Goal: Task Accomplishment & Management: Use online tool/utility

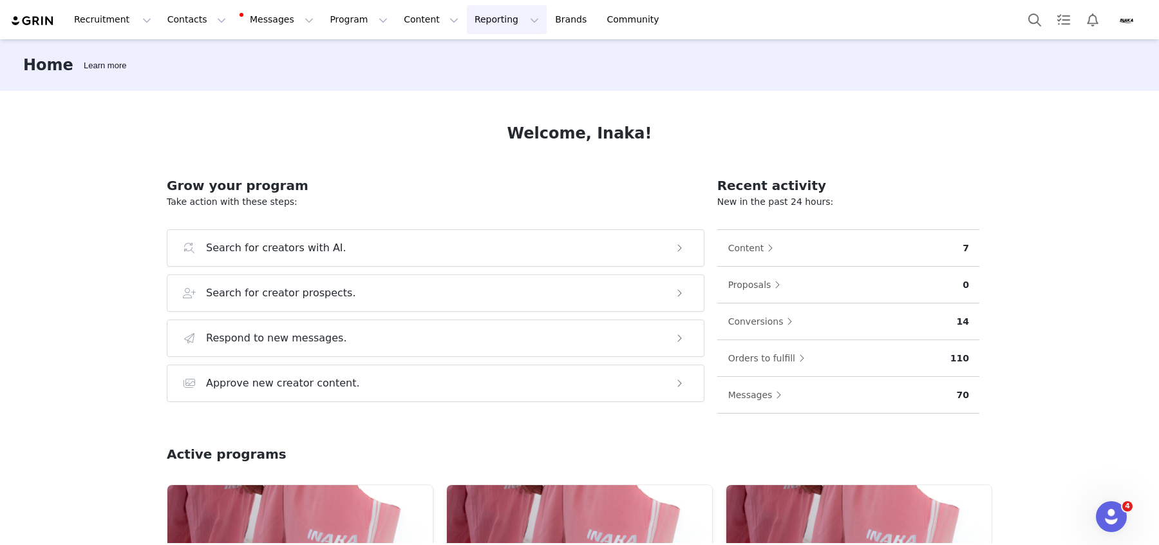
click at [475, 21] on button "Reporting Reporting" at bounding box center [507, 19] width 80 height 29
click at [478, 77] on p "Report Builder" at bounding box center [477, 81] width 64 height 14
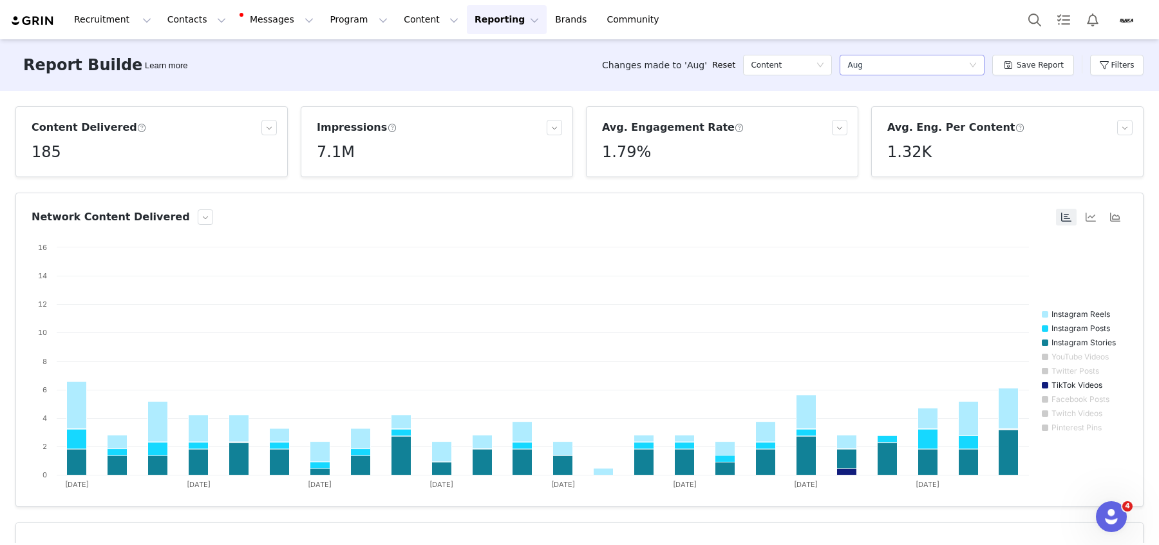
click at [923, 67] on div "Select a report Aug" at bounding box center [907, 64] width 121 height 19
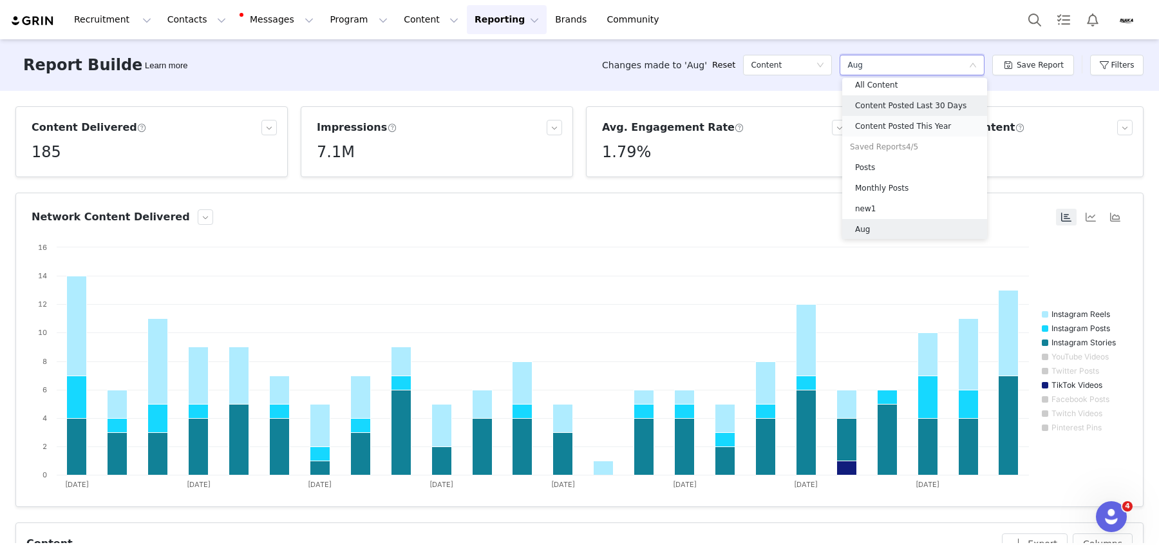
scroll to position [23, 0]
click at [1108, 61] on button "Filters" at bounding box center [1116, 65] width 53 height 21
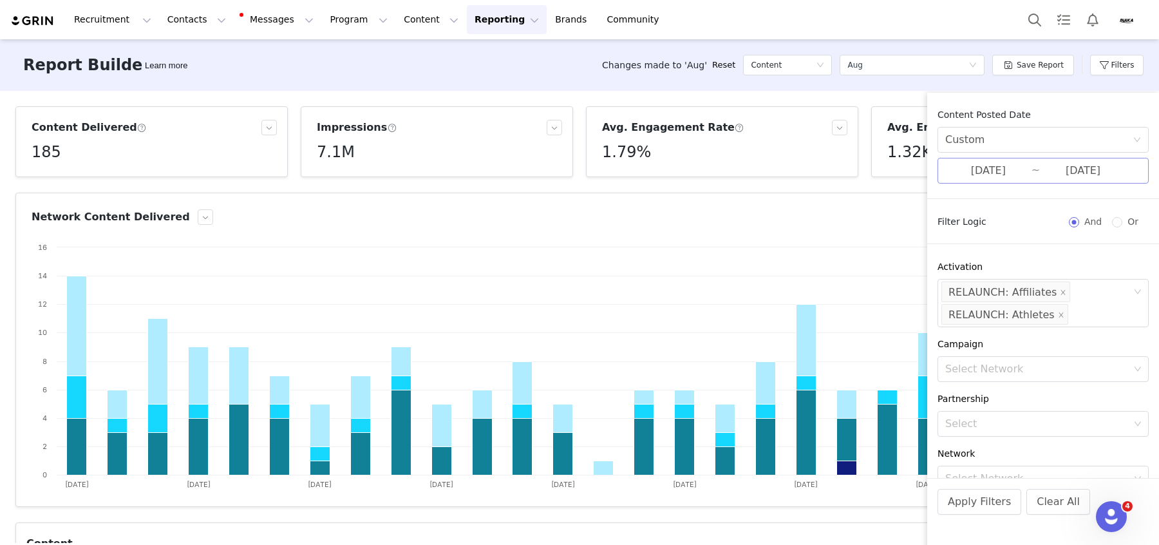
click at [1100, 176] on input "[DATE]" at bounding box center [1083, 170] width 86 height 17
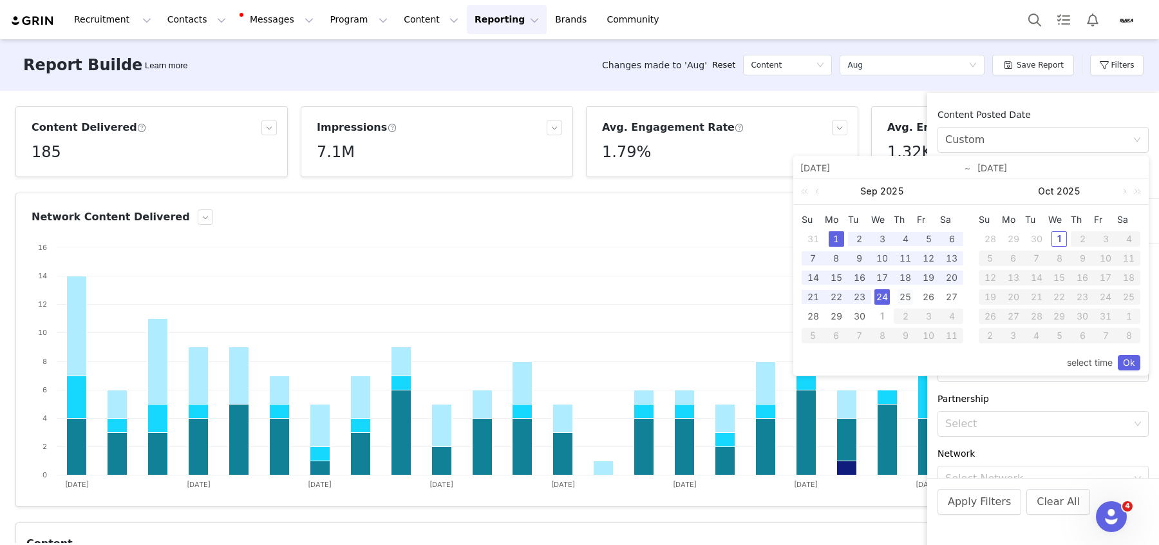
click at [904, 299] on div "25" at bounding box center [904, 296] width 15 height 15
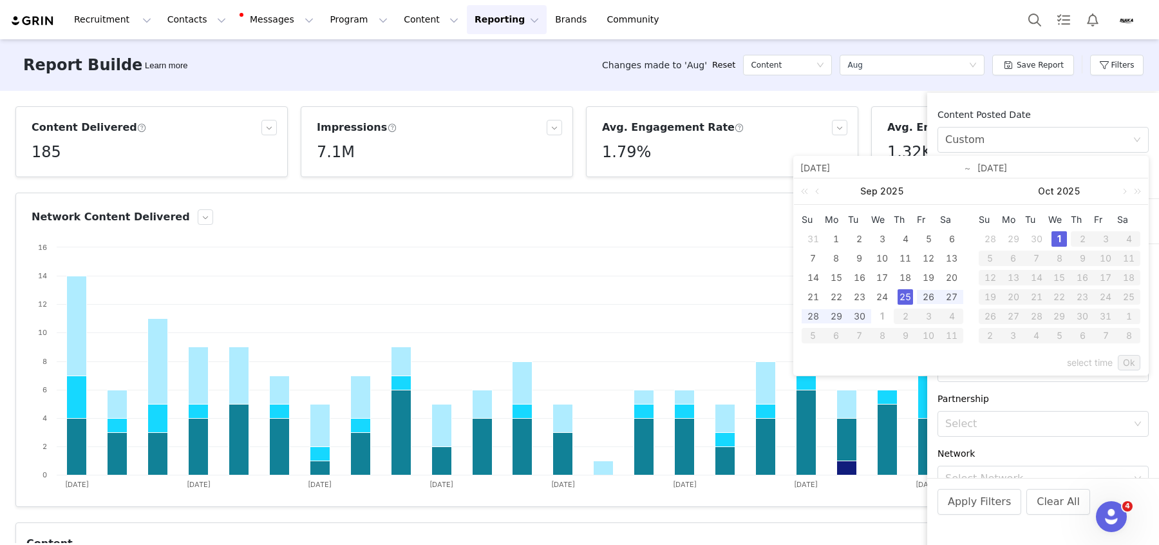
click at [1056, 239] on div "1" at bounding box center [1058, 238] width 15 height 15
type input "[DATE]"
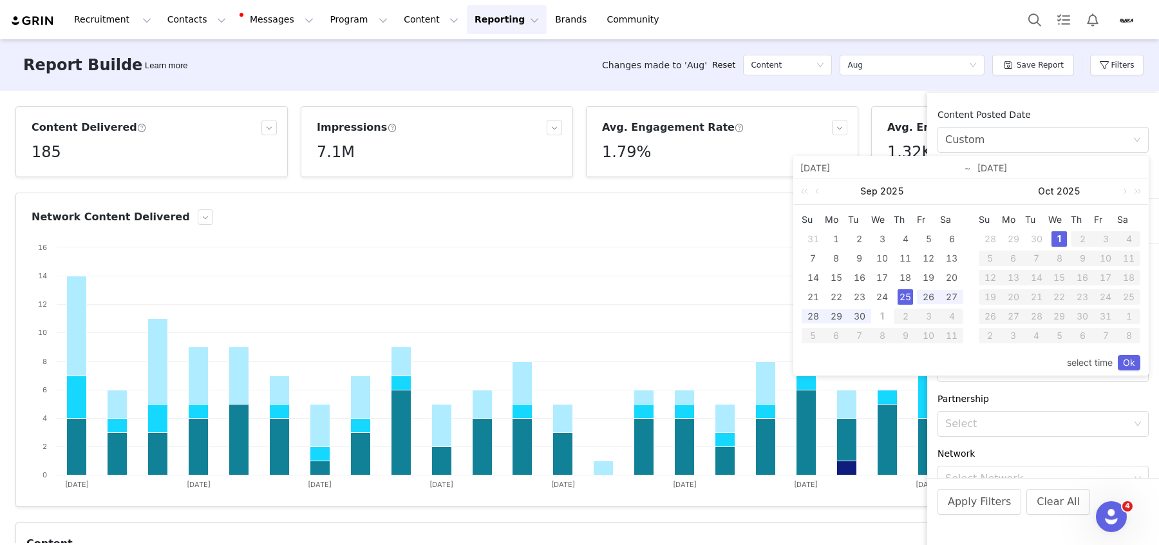
click at [906, 303] on div "25" at bounding box center [904, 296] width 15 height 15
click at [1058, 242] on div "1" at bounding box center [1058, 238] width 15 height 15
click at [1131, 363] on link "Ok" at bounding box center [1128, 362] width 23 height 15
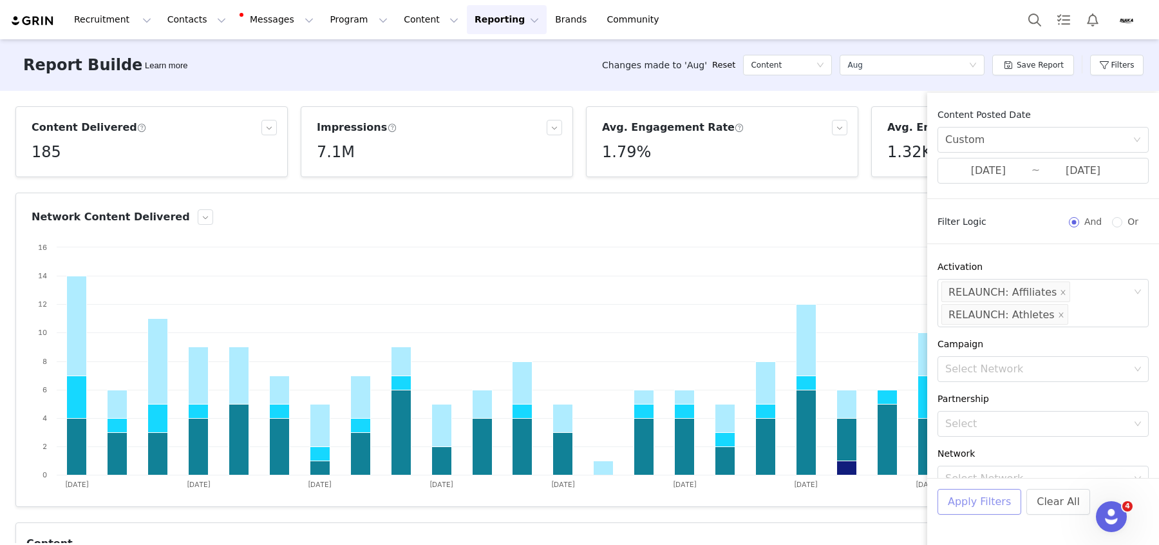
click at [986, 503] on button "Apply Filters" at bounding box center [979, 502] width 84 height 26
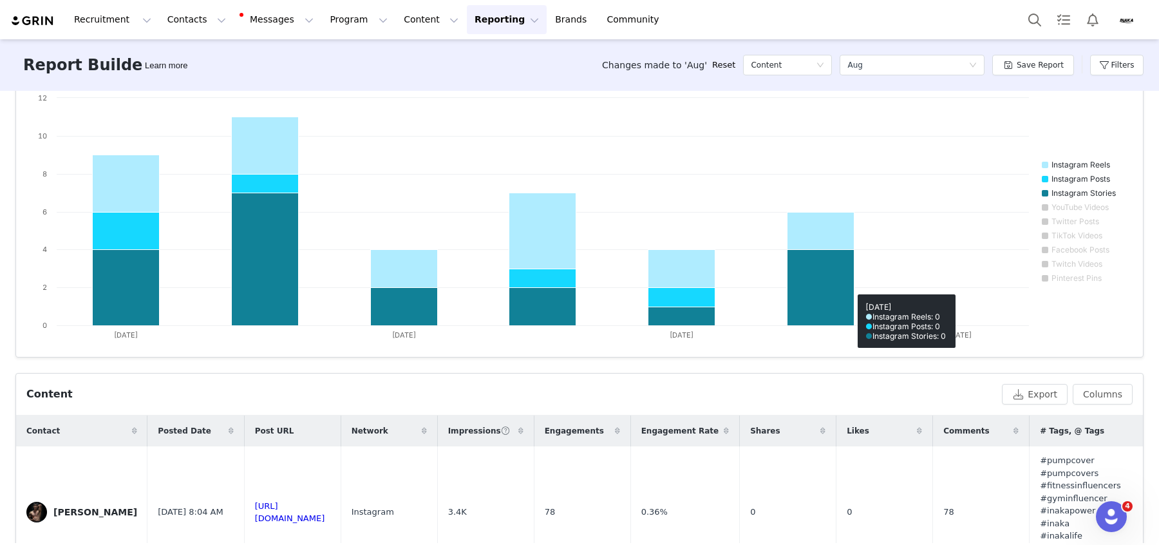
scroll to position [0, 0]
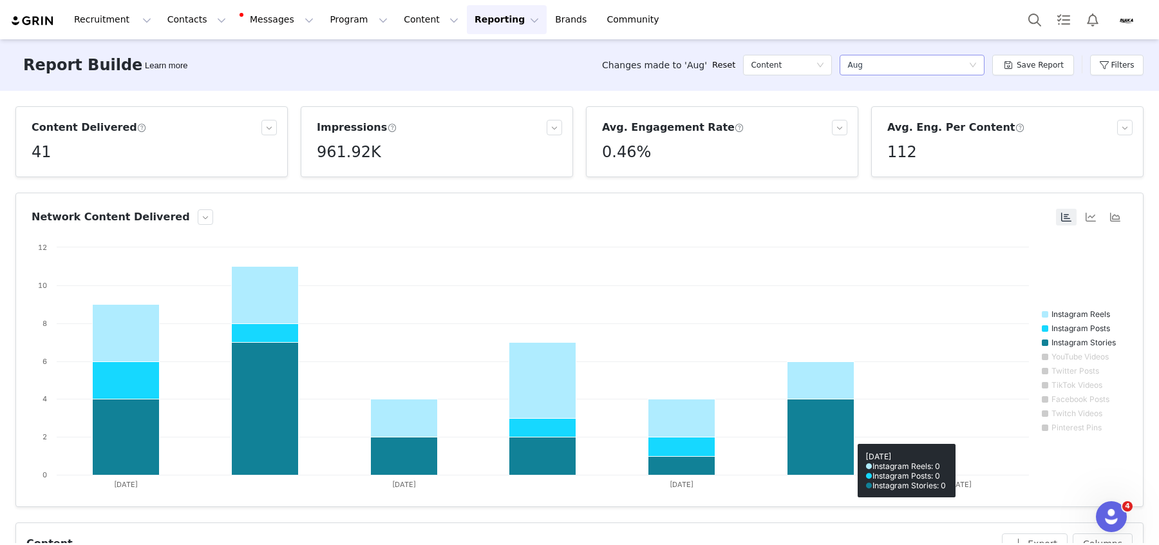
click at [859, 58] on div "Aug" at bounding box center [854, 64] width 15 height 19
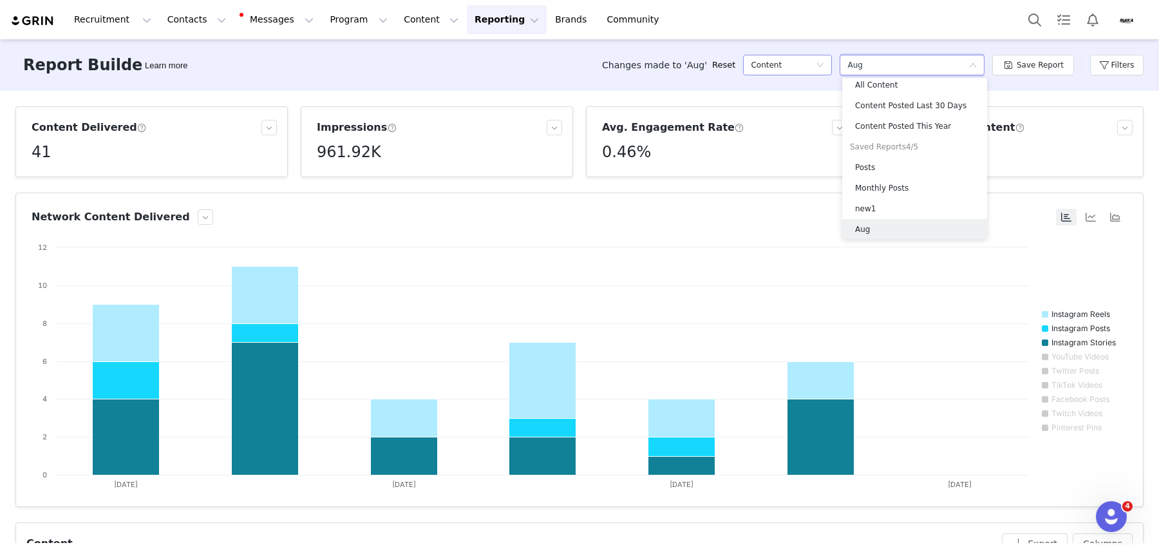
scroll to position [23, 0]
click at [787, 71] on div "Content" at bounding box center [783, 64] width 65 height 19
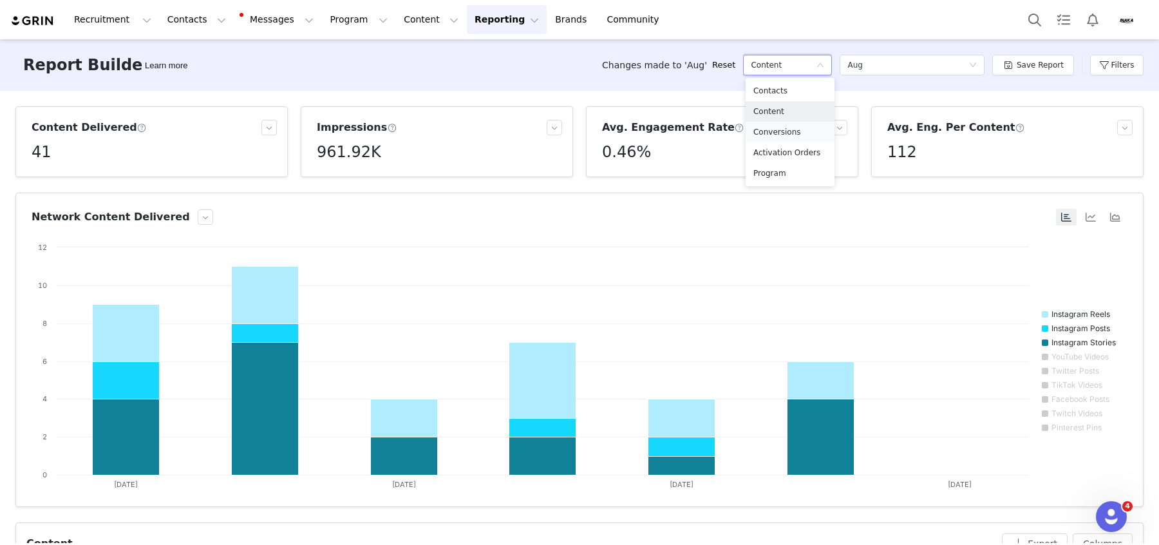
click at [790, 131] on h5 "Conversions" at bounding box center [789, 132] width 73 height 14
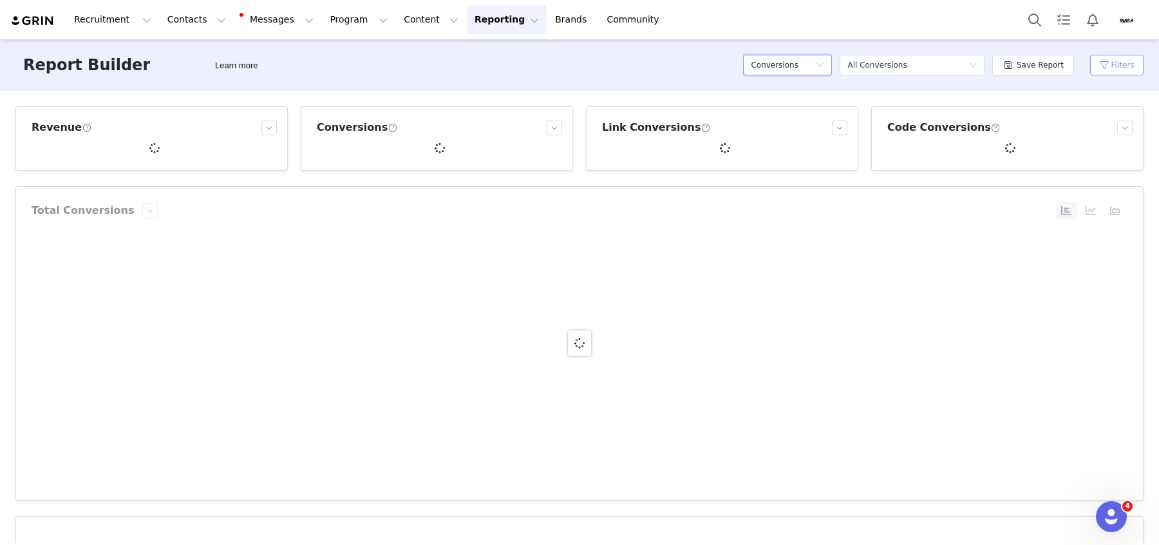
click at [1104, 72] on button "Filters" at bounding box center [1116, 65] width 53 height 21
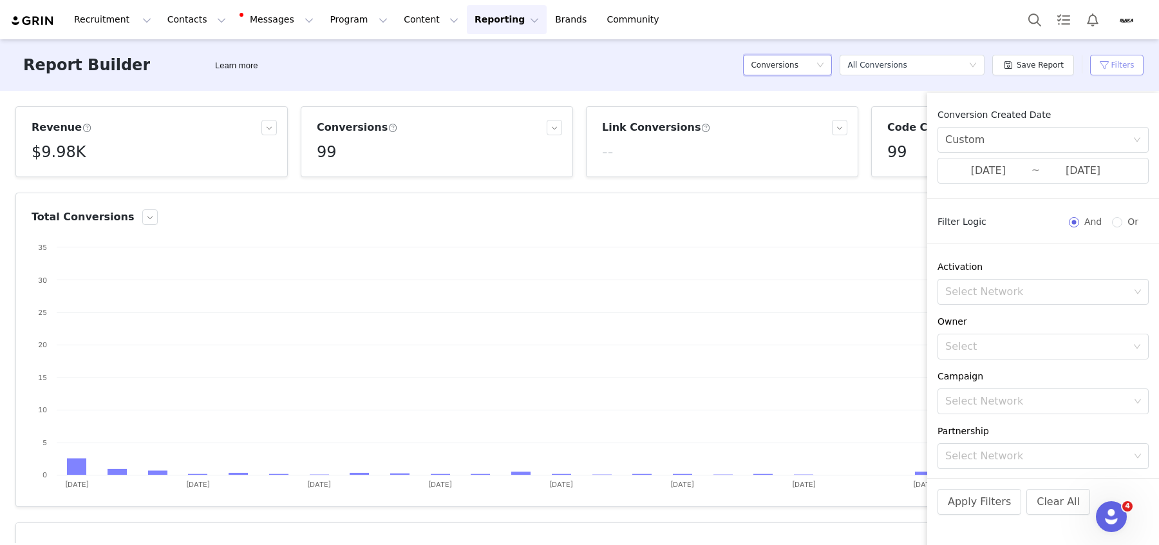
click at [1104, 72] on button "Filters" at bounding box center [1116, 65] width 53 height 21
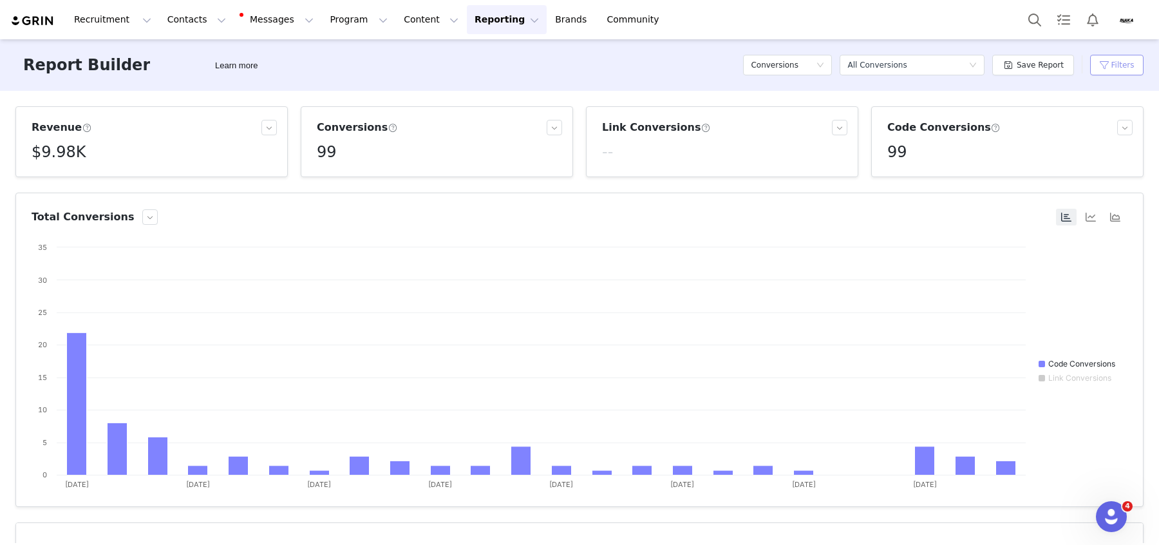
click at [1104, 72] on button "Filters" at bounding box center [1116, 65] width 53 height 21
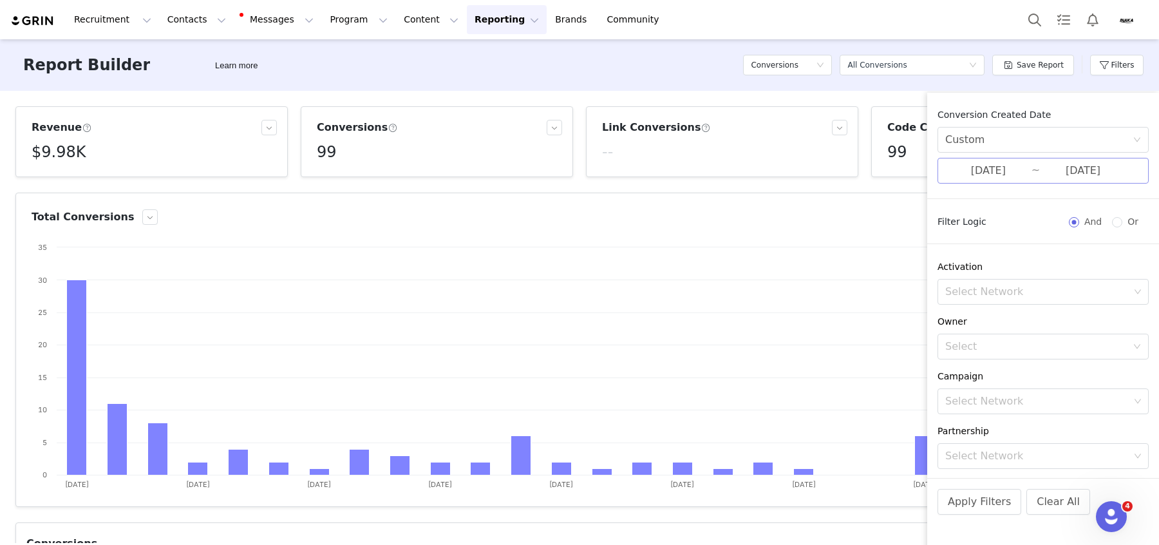
click at [1048, 174] on input "[DATE]" at bounding box center [1083, 170] width 86 height 17
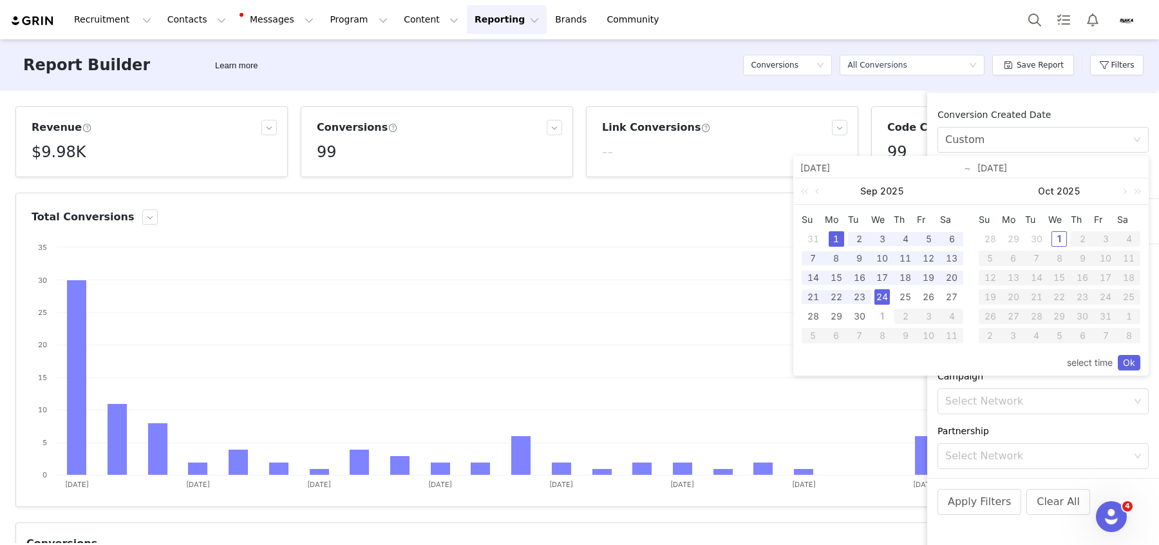
click at [890, 297] on td "24" at bounding box center [882, 296] width 23 height 19
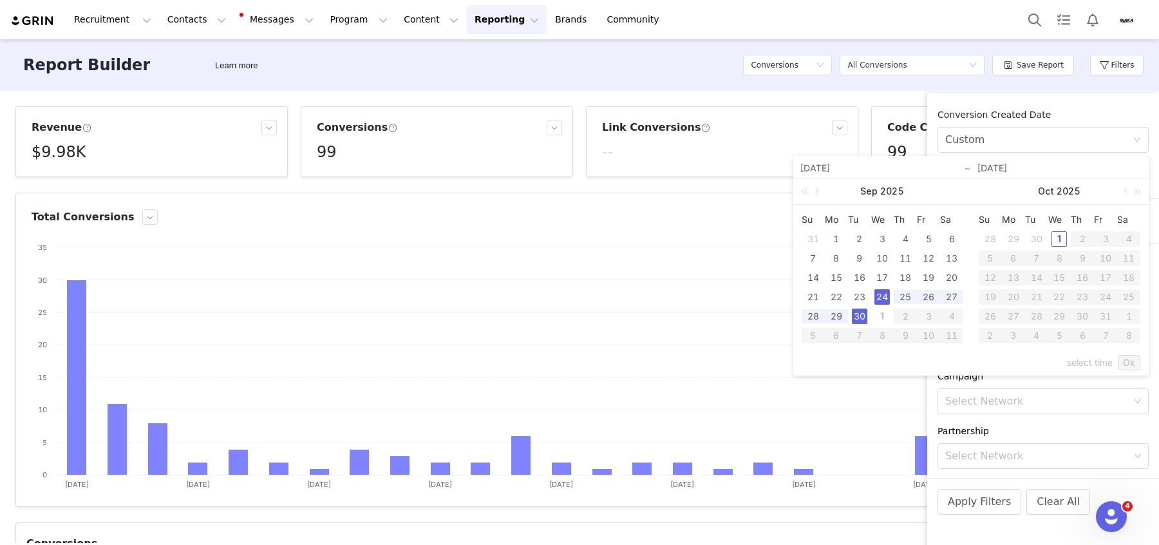
click at [861, 310] on div "30" at bounding box center [859, 315] width 15 height 15
type input "[DATE]"
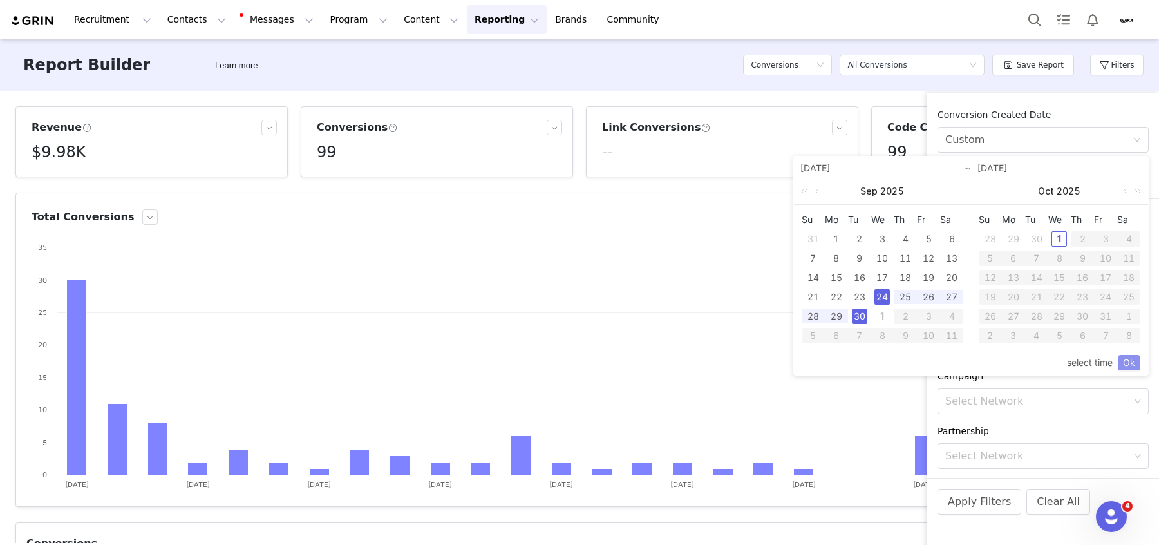
click at [1130, 360] on link "Ok" at bounding box center [1128, 362] width 23 height 15
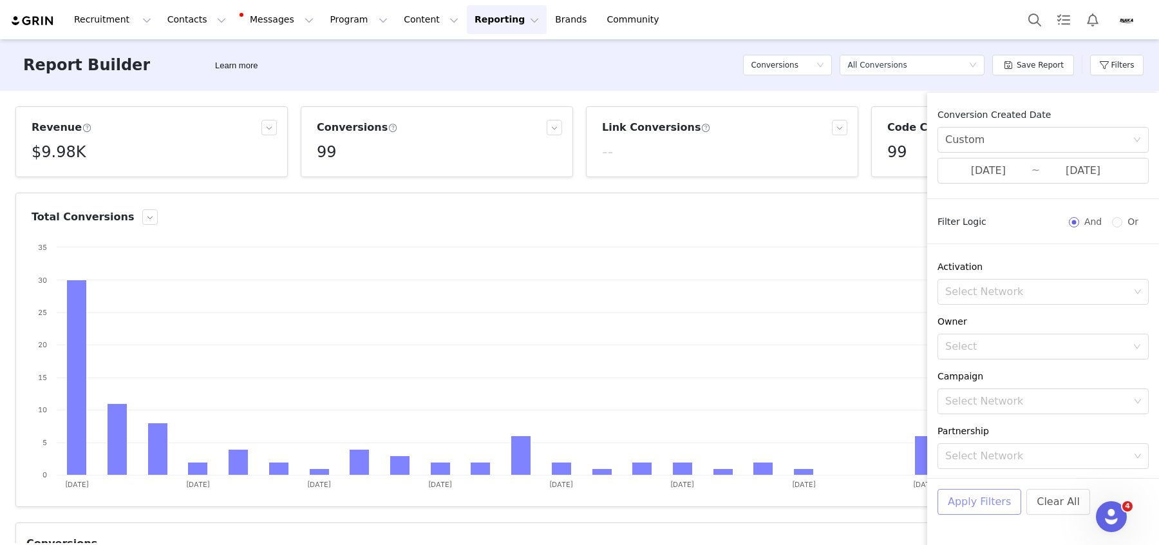
click at [984, 503] on button "Apply Filters" at bounding box center [979, 502] width 84 height 26
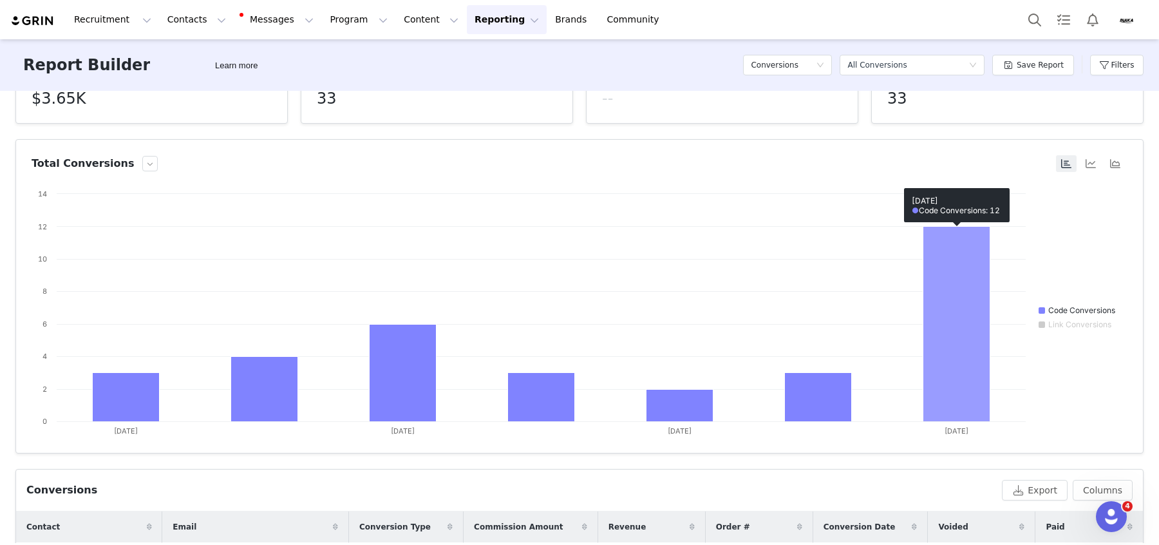
scroll to position [0, 0]
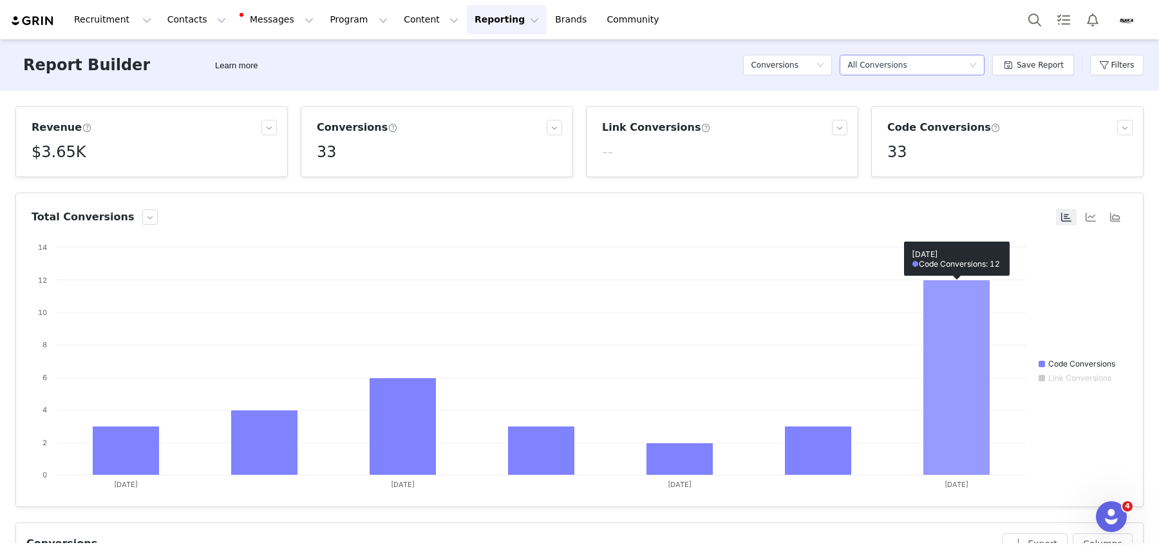
click at [899, 68] on div "All Conversions" at bounding box center [876, 64] width 59 height 19
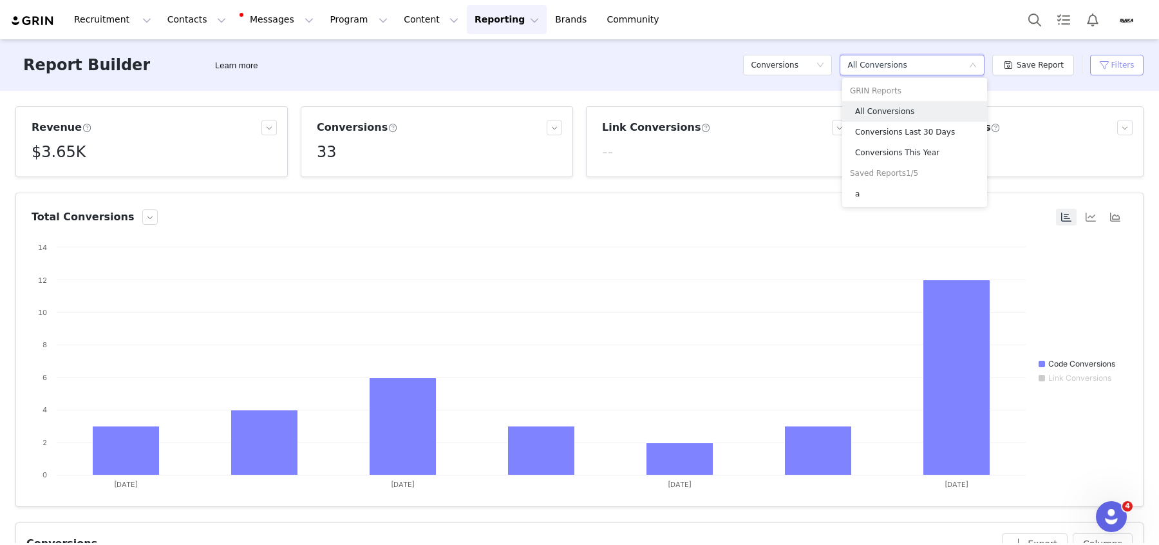
click at [1105, 73] on button "Filters" at bounding box center [1116, 65] width 53 height 21
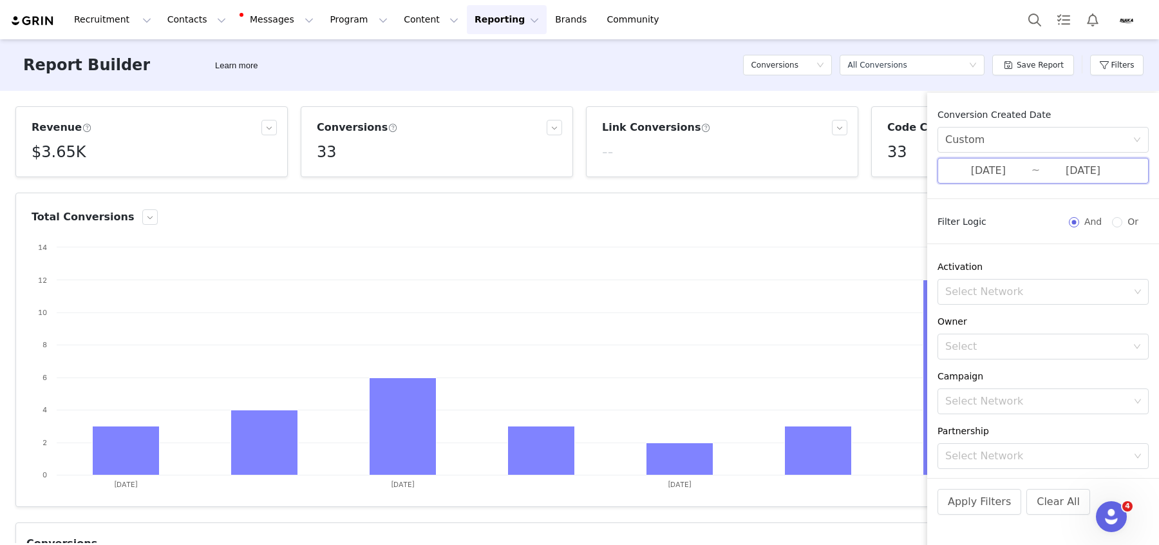
click at [1023, 182] on span "[DATE] ~ [DATE]" at bounding box center [1042, 171] width 211 height 26
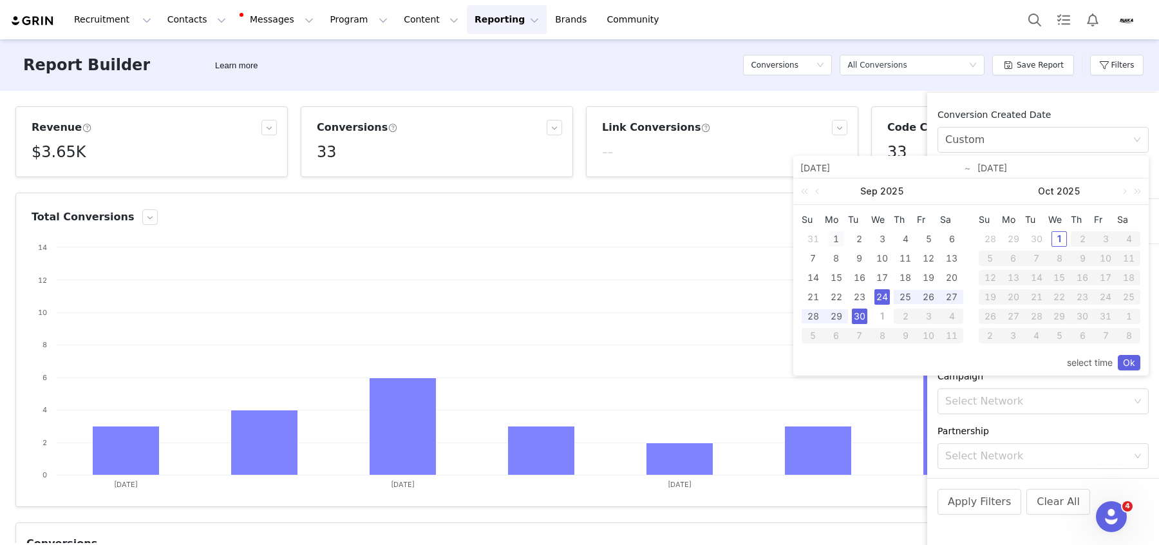
click at [833, 241] on div "1" at bounding box center [835, 238] width 15 height 15
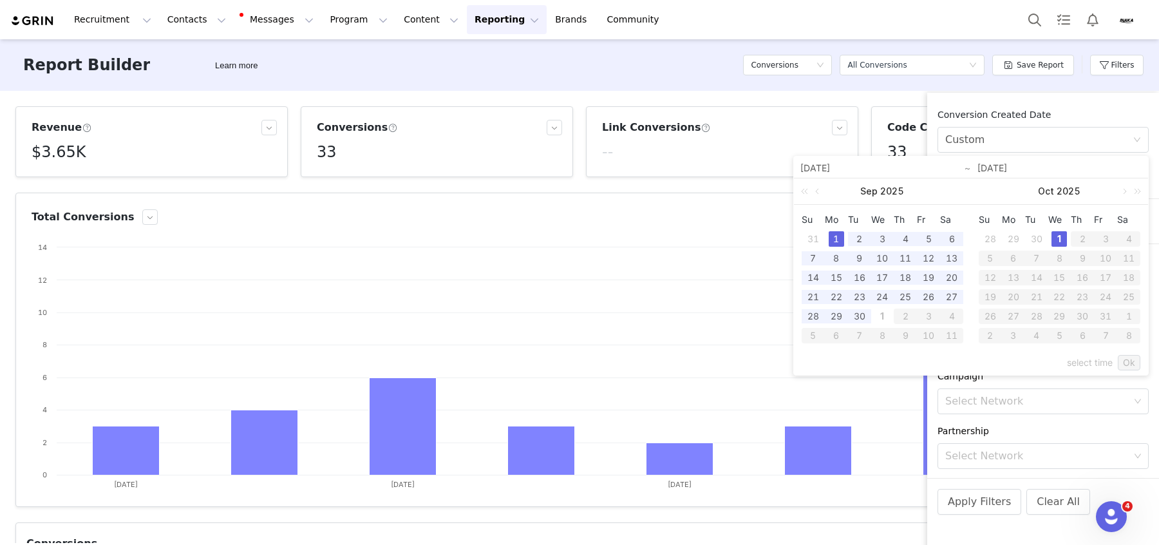
click at [1065, 238] on div "1" at bounding box center [1058, 238] width 15 height 15
type input "[DATE]"
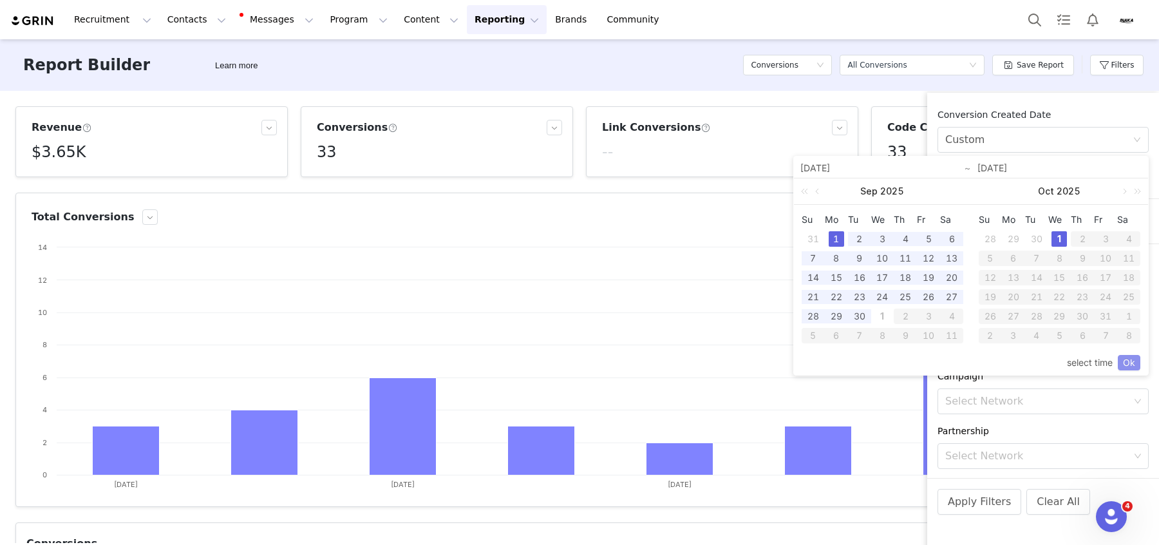
click at [1128, 359] on link "Ok" at bounding box center [1128, 362] width 23 height 15
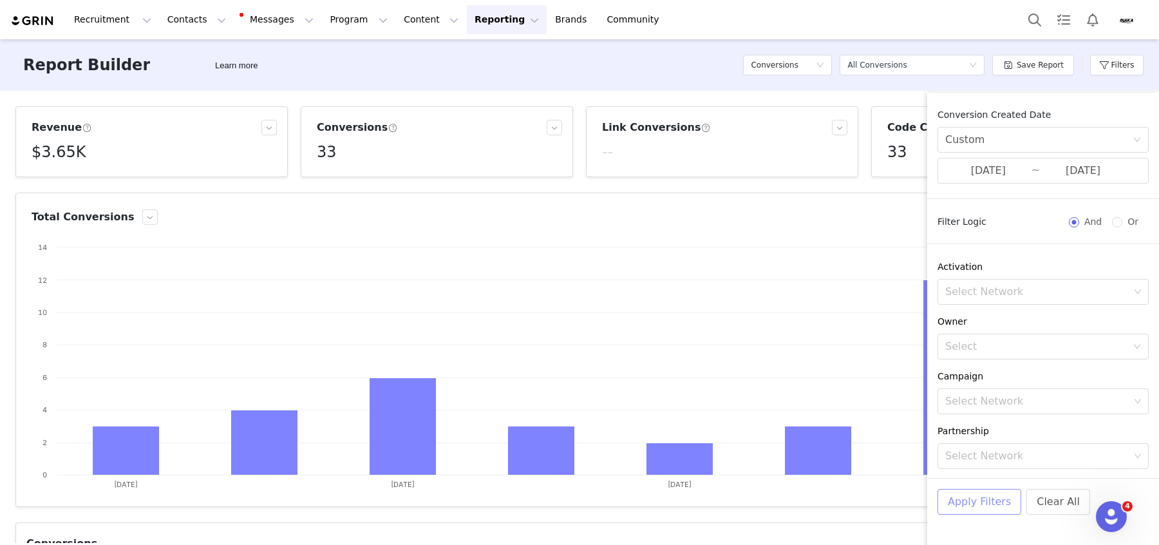
click at [998, 492] on button "Apply Filters" at bounding box center [979, 502] width 84 height 26
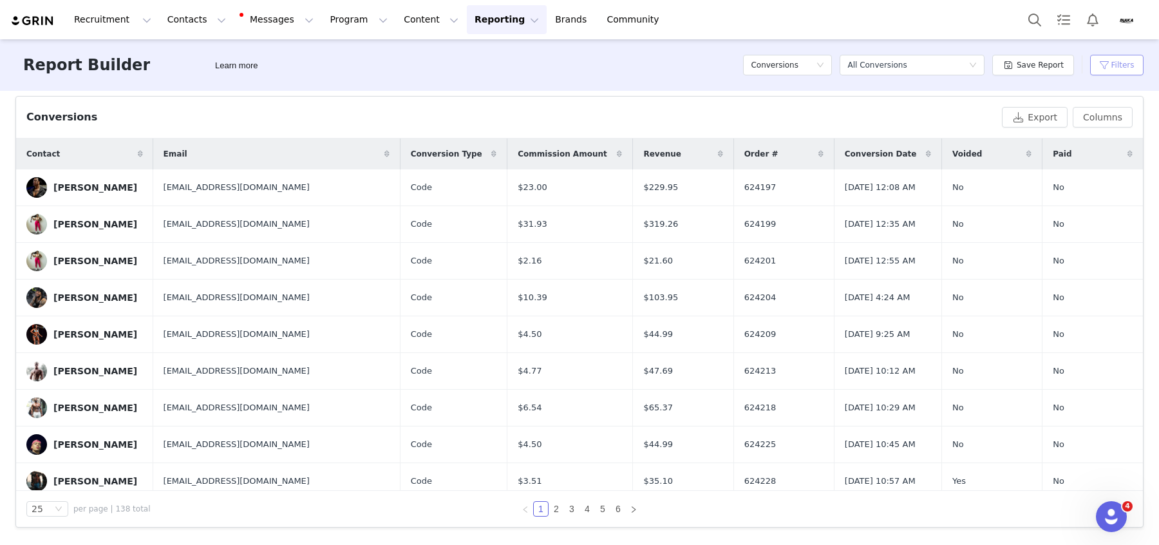
click at [1119, 63] on button "Filters" at bounding box center [1116, 65] width 53 height 21
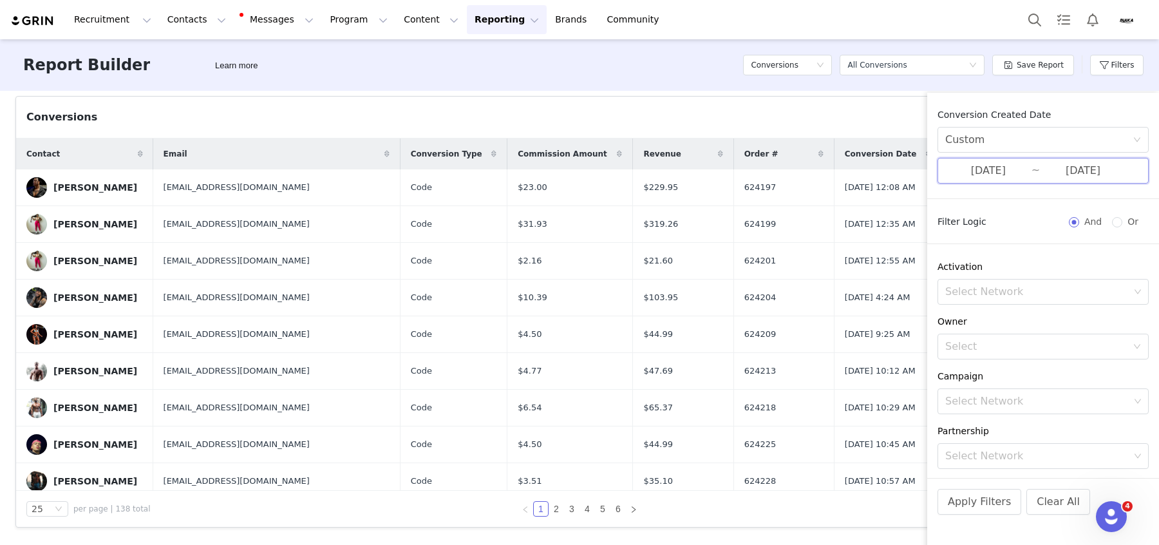
click at [1059, 180] on span "[DATE] ~ [DATE]" at bounding box center [1042, 171] width 211 height 26
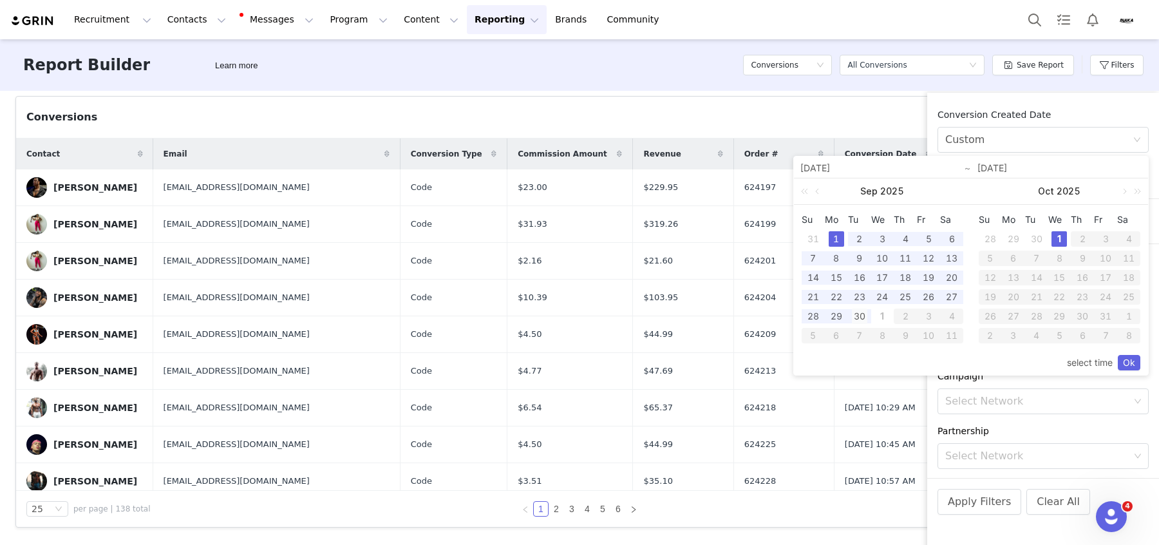
click at [857, 313] on div "30" at bounding box center [859, 315] width 15 height 15
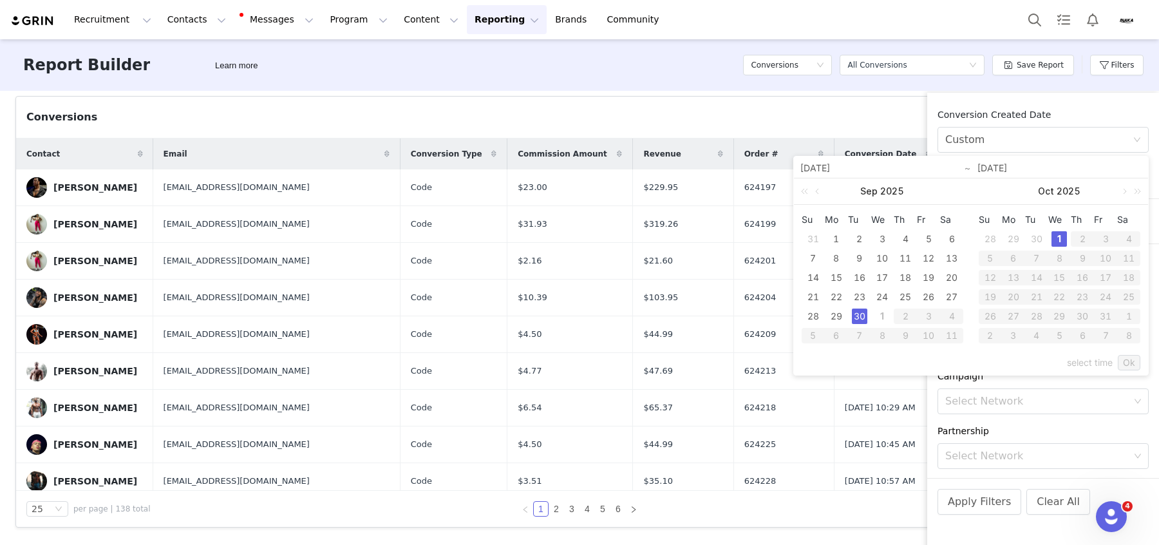
click at [1056, 234] on div "1" at bounding box center [1058, 238] width 15 height 15
type input "[DATE]"
click at [1130, 362] on link "Ok" at bounding box center [1128, 362] width 23 height 15
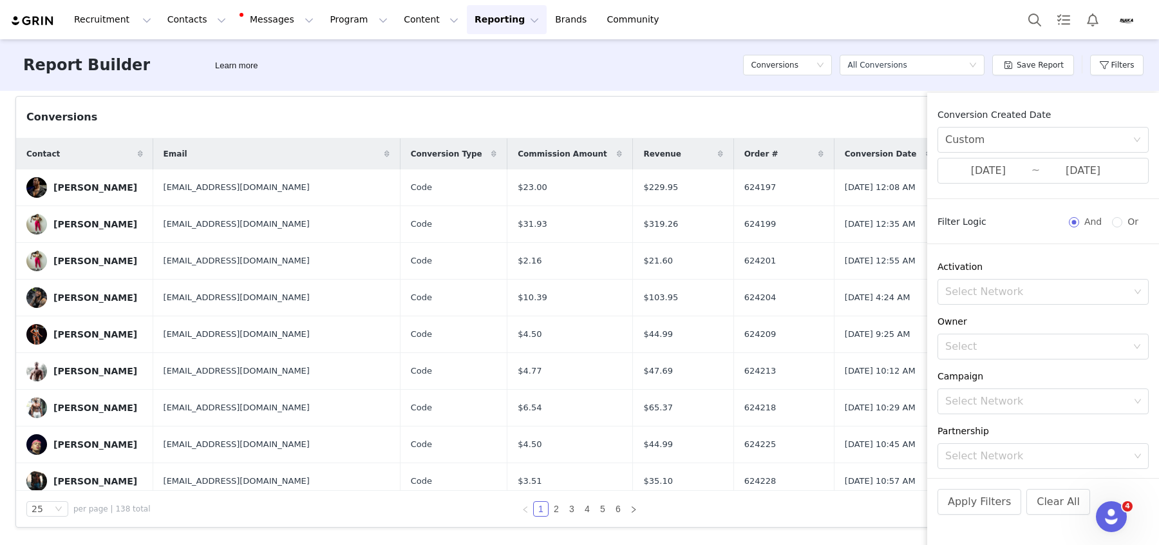
click at [968, 516] on div "Apply Filters Clear All" at bounding box center [1043, 519] width 232 height 82
click at [969, 511] on button "Apply Filters" at bounding box center [979, 502] width 84 height 26
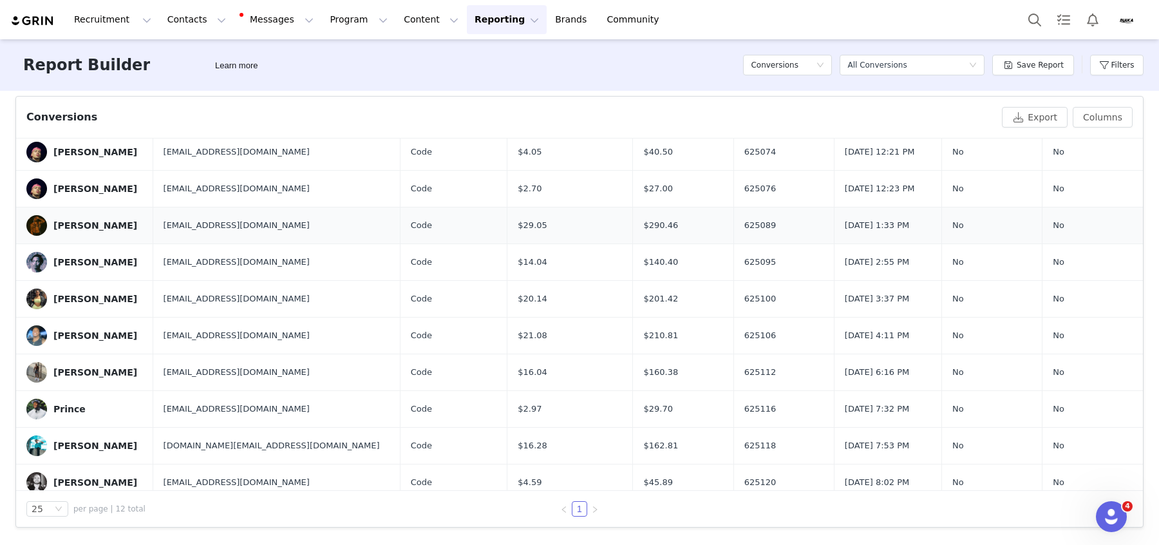
scroll to position [120, 0]
